Goal: Navigation & Orientation: Find specific page/section

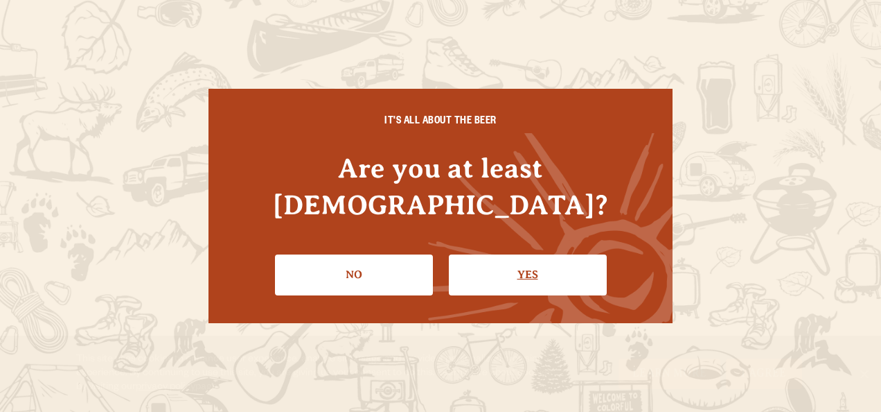
click at [570, 261] on link "Yes" at bounding box center [528, 274] width 158 height 40
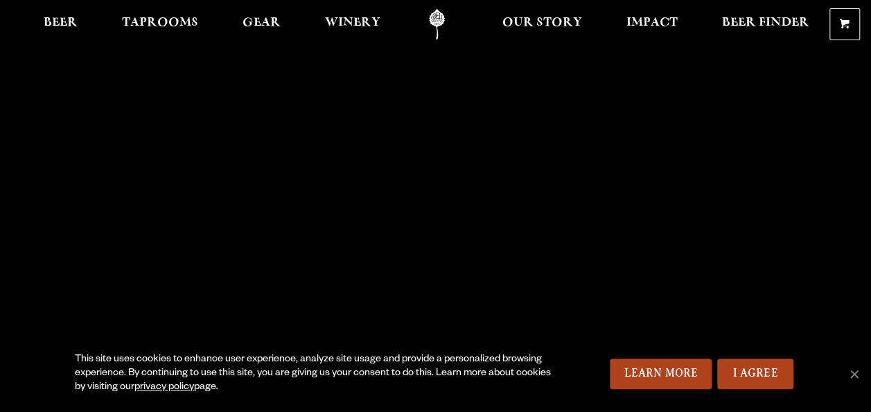
click at [844, 374] on div "This site uses cookies to enhance user experience, analyze site usage and provi…" at bounding box center [435, 373] width 871 height 76
click at [856, 373] on span "Cookie Notice" at bounding box center [854, 374] width 14 height 14
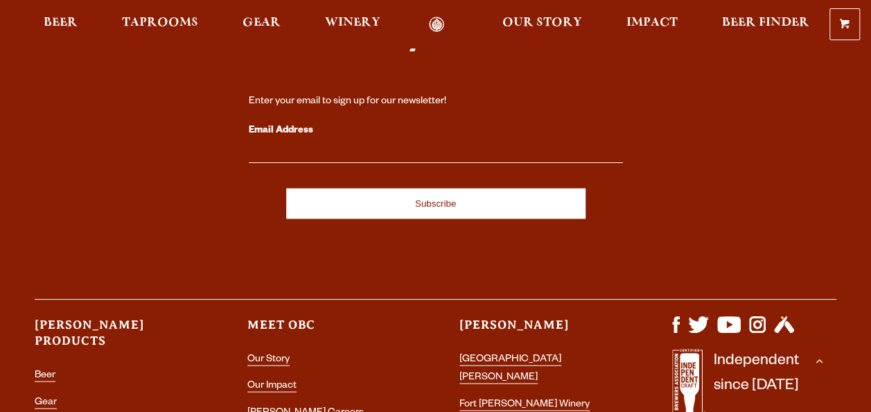
scroll to position [3880, 0]
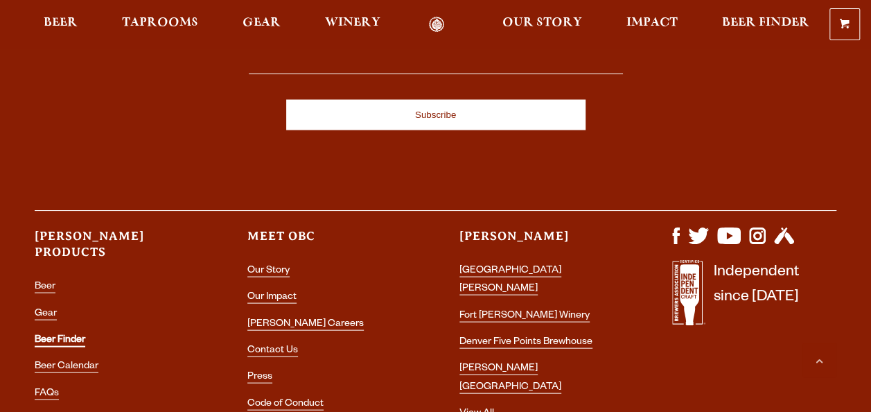
click at [75, 334] on link "Beer Finder" at bounding box center [60, 340] width 51 height 12
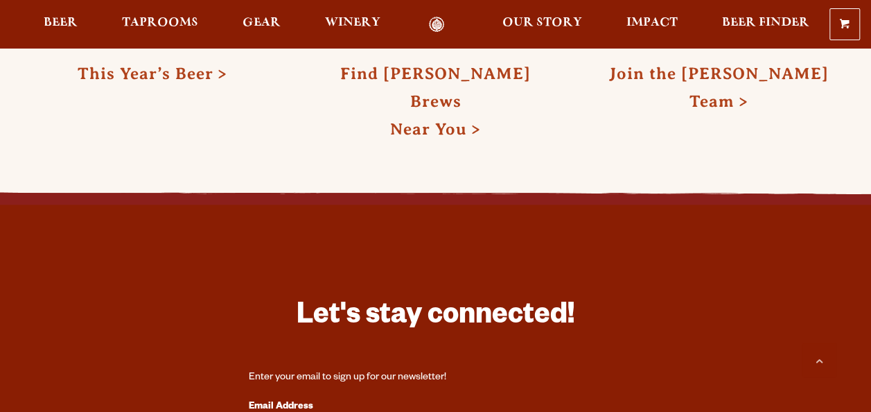
scroll to position [3465, 0]
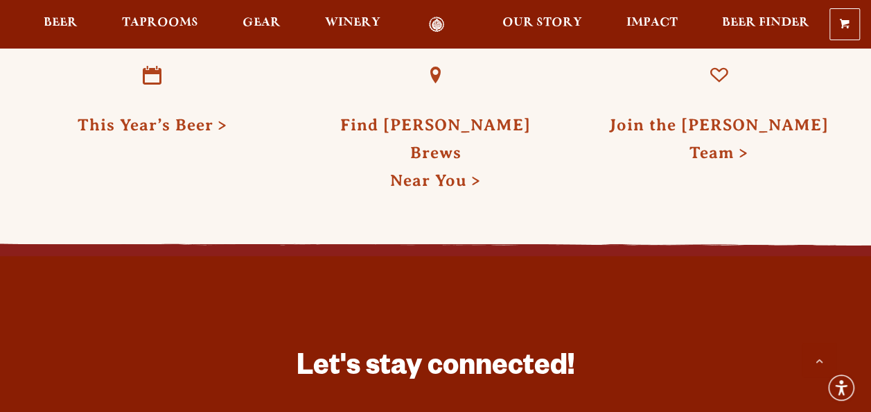
drag, startPoint x: 223, startPoint y: 225, endPoint x: 123, endPoint y: 176, distance: 111.6
click at [123, 176] on div "This Year’s Beer Find [PERSON_NAME] Near You Join the [PERSON_NAME] Team" at bounding box center [436, 129] width 802 height 240
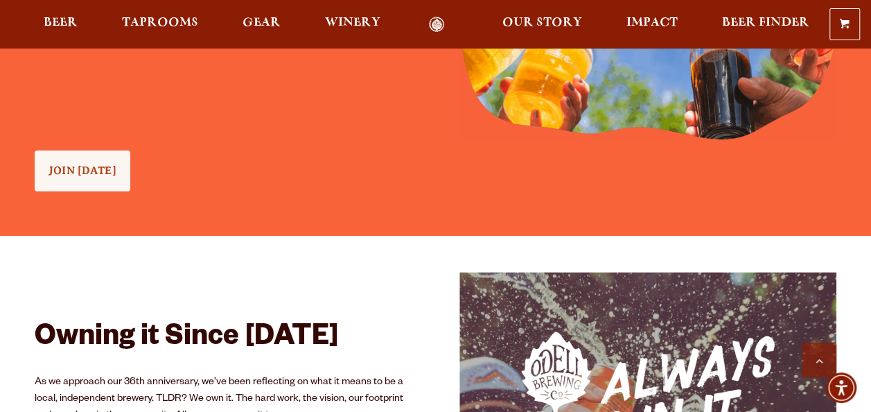
scroll to position [1317, 0]
